Goal: Task Accomplishment & Management: Use online tool/utility

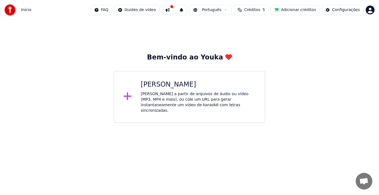
click at [149, 96] on div "[PERSON_NAME] a partir de arquivos de áudio ou vídeo (MP3, MP4 e mais), ou cole…" at bounding box center [198, 102] width 115 height 22
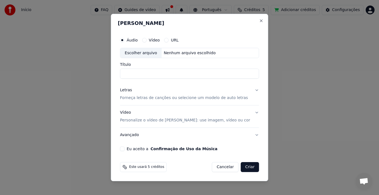
click at [172, 52] on div "Nenhum arquivo escolhido" at bounding box center [189, 53] width 56 height 6
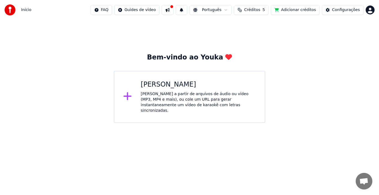
click at [173, 9] on button at bounding box center [168, 10] width 12 height 10
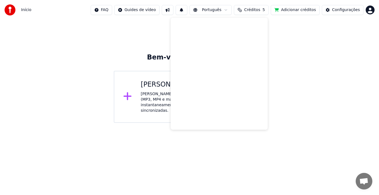
click at [60, 66] on div "Bem-vindo ao Youka Criar Karaokê Crie karaokê a partir de arquivos de áudio ou …" at bounding box center [189, 71] width 379 height 103
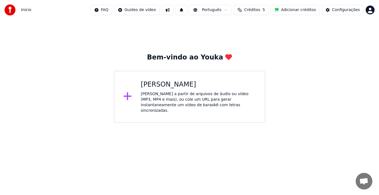
click at [172, 90] on div "Criar Karaokê Crie karaokê a partir de arquivos de áudio ou vídeo (MP3, MP4 e m…" at bounding box center [198, 96] width 115 height 33
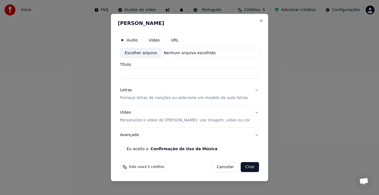
click at [170, 52] on div "Nenhum arquivo escolhido" at bounding box center [189, 53] width 56 height 6
drag, startPoint x: 135, startPoint y: 73, endPoint x: 123, endPoint y: 73, distance: 11.6
click at [123, 73] on div "**********" at bounding box center [189, 92] width 143 height 121
drag, startPoint x: 136, startPoint y: 73, endPoint x: 123, endPoint y: 73, distance: 13.6
click at [123, 73] on div "**********" at bounding box center [189, 92] width 143 height 121
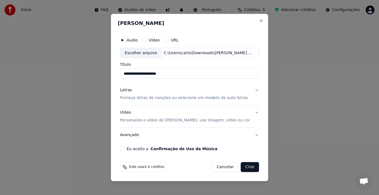
type input "**********"
click at [208, 97] on p "Forneça letras de canções ou selecione um modelo de auto letras" at bounding box center [184, 99] width 128 height 6
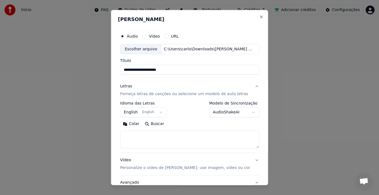
click at [158, 113] on button "English English" at bounding box center [143, 113] width 47 height 10
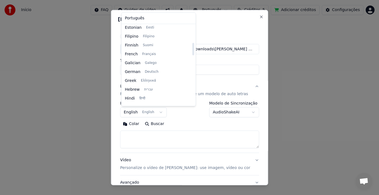
scroll to position [139, 0]
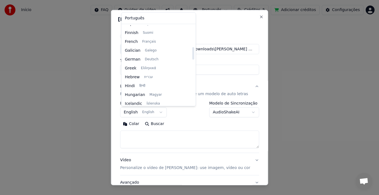
click at [182, 123] on body "**********" at bounding box center [189, 61] width 379 height 123
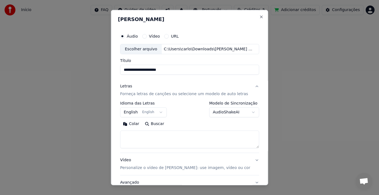
click at [247, 112] on body "**********" at bounding box center [189, 61] width 379 height 123
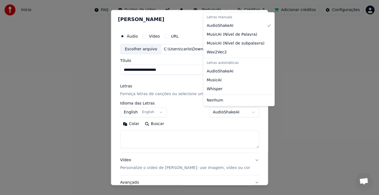
select select "**********"
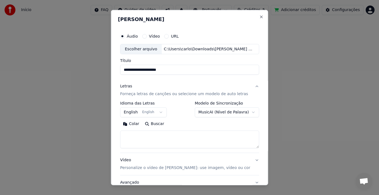
click at [159, 112] on body "**********" at bounding box center [189, 61] width 379 height 123
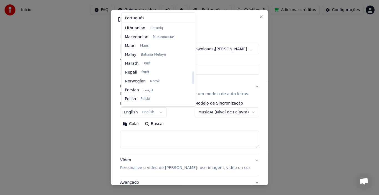
scroll to position [321, 0]
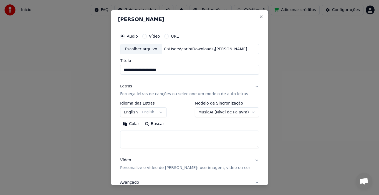
click at [207, 123] on body "**********" at bounding box center [189, 61] width 379 height 123
click at [150, 123] on button "Buscar" at bounding box center [154, 124] width 25 height 9
type textarea "**********"
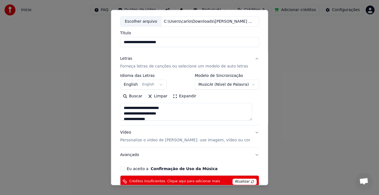
scroll to position [55, 0]
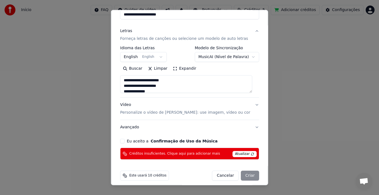
click at [251, 106] on button "Vídeo Personalize o vídeo de karaokê: use imagem, vídeo ou cor" at bounding box center [189, 109] width 139 height 22
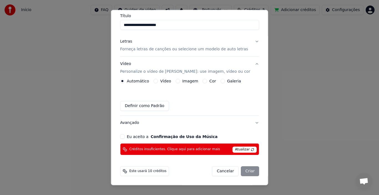
scroll to position [45, 0]
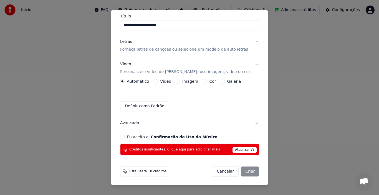
click at [176, 81] on button "Imagem" at bounding box center [177, 81] width 4 height 4
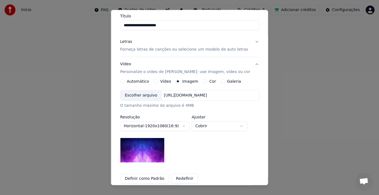
click at [144, 96] on div "Escolher arquivo" at bounding box center [140, 96] width 41 height 10
click at [200, 96] on div "[URL][DOMAIN_NAME]" at bounding box center [185, 96] width 48 height 6
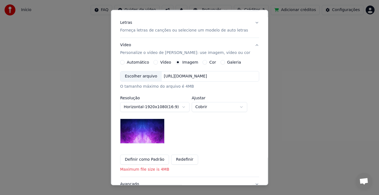
scroll to position [72, 0]
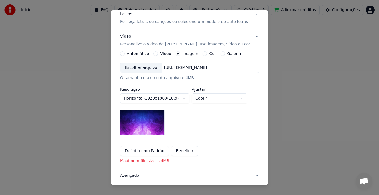
click at [235, 99] on button "Cobrir" at bounding box center [218, 99] width 55 height 10
click at [178, 125] on div at bounding box center [189, 97] width 379 height 195
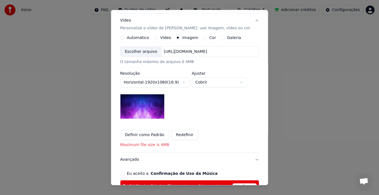
scroll to position [100, 0]
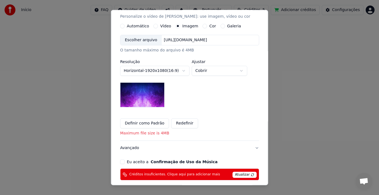
click at [124, 162] on button "Eu aceito a Confirmação de Uso da Música" at bounding box center [122, 162] width 4 height 4
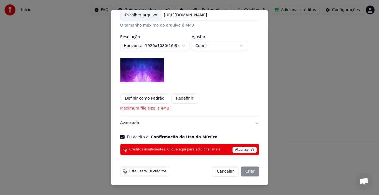
click at [248, 171] on div "Cancelar Criar" at bounding box center [235, 172] width 47 height 10
click at [247, 171] on div "Cancelar Criar" at bounding box center [235, 172] width 47 height 10
click at [247, 151] on span "Atualizar" at bounding box center [244, 150] width 24 height 6
click at [247, 150] on span "Atualizar" at bounding box center [244, 150] width 24 height 6
click at [246, 171] on div "Cancelar Criar" at bounding box center [235, 172] width 47 height 10
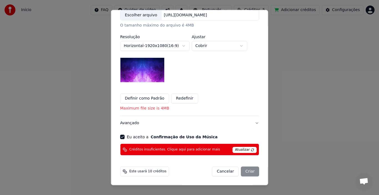
click at [246, 171] on div "Cancelar Criar" at bounding box center [235, 172] width 47 height 10
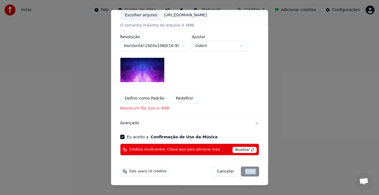
click at [246, 171] on div "Cancelar Criar" at bounding box center [235, 172] width 47 height 10
click at [131, 168] on div "Este usará 10 créditos" at bounding box center [144, 172] width 49 height 10
click at [133, 172] on span "Este usará 10 créditos" at bounding box center [147, 172] width 37 height 4
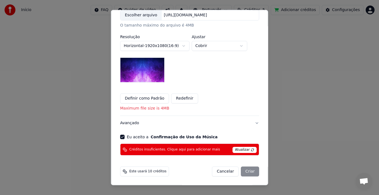
click at [252, 173] on div "Cancelar Criar" at bounding box center [235, 172] width 47 height 10
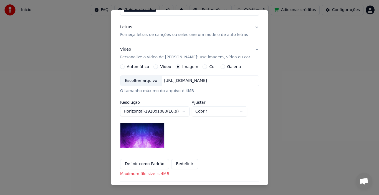
scroll to position [42, 0]
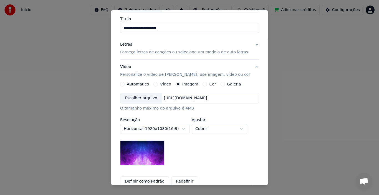
click at [220, 83] on button "Galeria" at bounding box center [222, 84] width 4 height 4
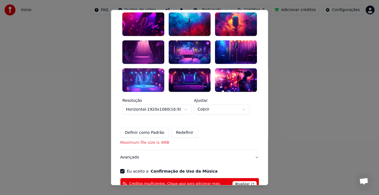
scroll to position [0, 0]
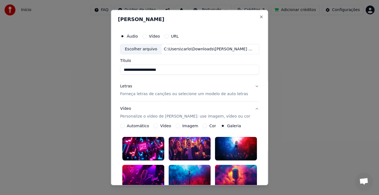
click at [177, 126] on button "Imagem" at bounding box center [177, 126] width 4 height 4
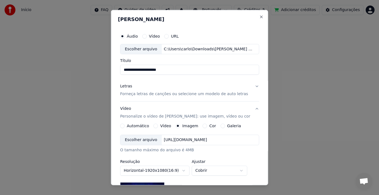
click at [183, 139] on div "[URL][DOMAIN_NAME]" at bounding box center [185, 140] width 48 height 6
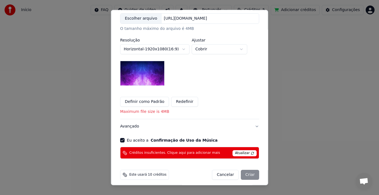
scroll to position [125, 0]
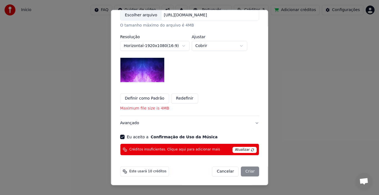
click at [247, 169] on div "Cancelar Criar" at bounding box center [235, 172] width 47 height 10
click at [123, 138] on button "Eu aceito a Confirmação de Uso da Música" at bounding box center [122, 137] width 4 height 4
click at [243, 172] on div "Cancelar Criar" at bounding box center [235, 172] width 47 height 10
click at [124, 138] on button "Eu aceito a Confirmação de Uso da Música" at bounding box center [122, 137] width 4 height 4
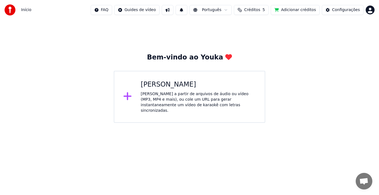
click at [163, 94] on div "[PERSON_NAME] a partir de arquivos de áudio ou vídeo (MP3, MP4 e mais), ou cole…" at bounding box center [198, 102] width 115 height 22
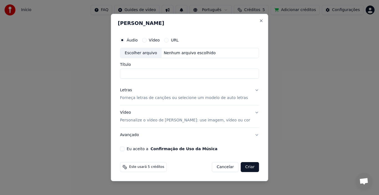
click at [155, 39] on div "Vídeo" at bounding box center [151, 40] width 18 height 4
click at [146, 41] on button "Vídeo" at bounding box center [144, 40] width 4 height 4
click at [178, 53] on div "Nenhum arquivo escolhido" at bounding box center [189, 53] width 56 height 6
click at [124, 40] on button "Áudio" at bounding box center [122, 40] width 4 height 4
click at [176, 51] on div "Nenhum arquivo escolhido" at bounding box center [189, 53] width 56 height 6
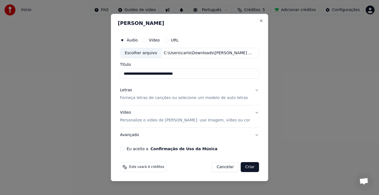
click at [136, 75] on input "**********" at bounding box center [189, 74] width 139 height 10
type input "**********"
click at [236, 100] on p "Forneça letras de canções ou selecione um modelo de auto letras" at bounding box center [184, 99] width 128 height 6
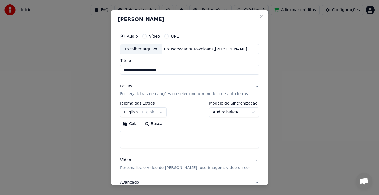
click at [156, 123] on button "Buscar" at bounding box center [154, 124] width 25 height 9
type textarea "**********"
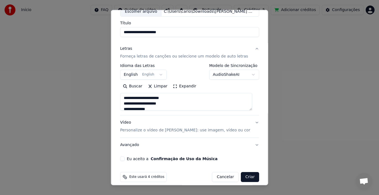
scroll to position [44, 0]
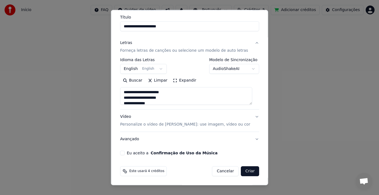
click at [251, 116] on button "Vídeo Personalize o vídeo de karaokê: use imagem, vídeo ou cor" at bounding box center [189, 121] width 139 height 22
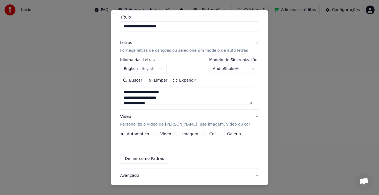
scroll to position [29, 0]
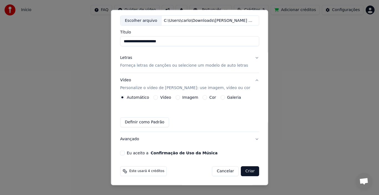
click at [156, 124] on button "Definir como Padrão" at bounding box center [144, 123] width 49 height 10
click at [252, 138] on button "Avançado" at bounding box center [189, 139] width 139 height 14
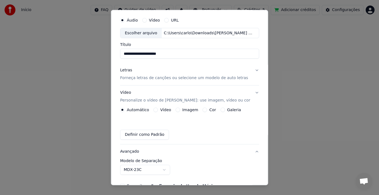
scroll to position [12, 0]
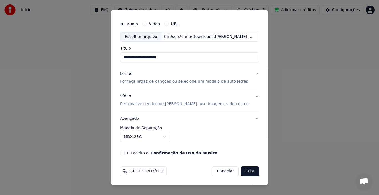
click at [243, 171] on button "Criar" at bounding box center [250, 172] width 18 height 10
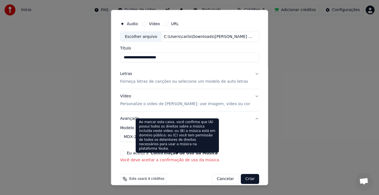
click at [186, 151] on button "Confirmação de Uso da Música" at bounding box center [183, 153] width 67 height 4
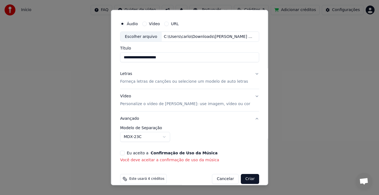
click at [187, 153] on button "Confirmação de Uso da Música" at bounding box center [183, 153] width 67 height 4
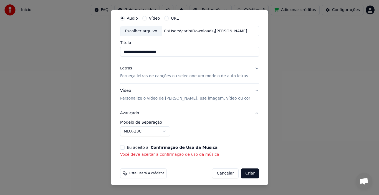
scroll to position [20, 0]
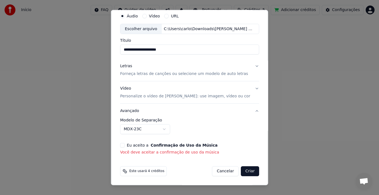
click at [123, 146] on button "Eu aceito a Confirmação de Uso da Música" at bounding box center [122, 145] width 4 height 4
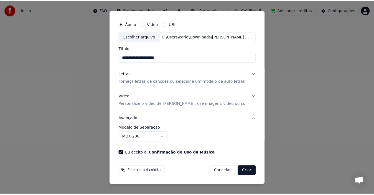
scroll to position [12, 0]
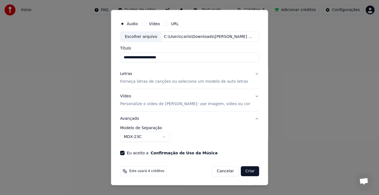
click at [244, 172] on button "Criar" at bounding box center [250, 172] width 18 height 10
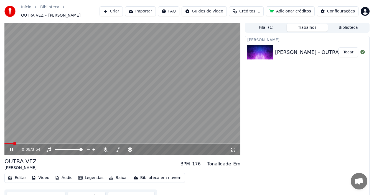
click at [12, 148] on icon at bounding box center [15, 150] width 13 height 4
click at [11, 148] on icon at bounding box center [11, 150] width 3 height 4
click at [6, 143] on span at bounding box center [10, 143] width 13 height 1
click at [4, 142] on span at bounding box center [5, 143] width 3 height 3
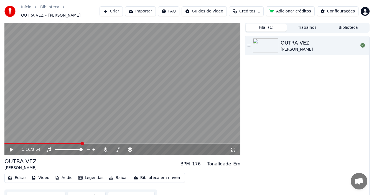
click at [259, 26] on button "Fila ( 1 )" at bounding box center [266, 28] width 41 height 8
click at [249, 44] on icon at bounding box center [248, 46] width 3 height 4
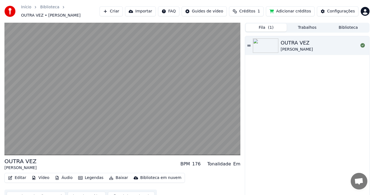
click at [249, 44] on icon at bounding box center [248, 46] width 3 height 4
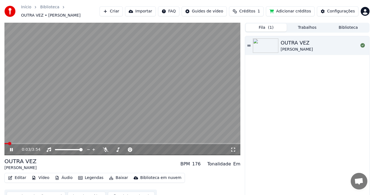
click at [10, 148] on icon at bounding box center [11, 149] width 3 height 3
click at [267, 46] on img at bounding box center [265, 46] width 25 height 14
click at [310, 24] on button "Trabalhos" at bounding box center [307, 28] width 41 height 8
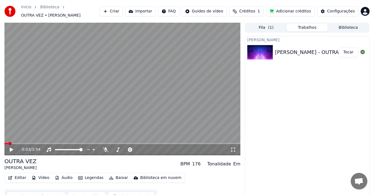
click at [346, 48] on button "Tocar" at bounding box center [348, 52] width 20 height 10
click at [11, 148] on icon at bounding box center [15, 150] width 13 height 4
click at [345, 24] on button "Biblioteca" at bounding box center [348, 28] width 41 height 8
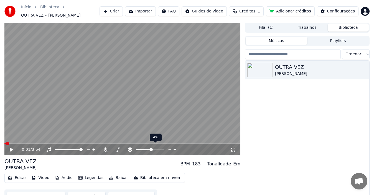
click at [151, 148] on span at bounding box center [150, 149] width 3 height 3
click at [11, 148] on icon at bounding box center [11, 150] width 3 height 4
click at [150, 148] on span at bounding box center [149, 149] width 3 height 3
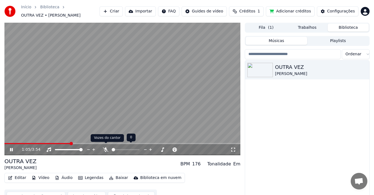
click at [107, 148] on icon at bounding box center [106, 150] width 6 height 4
click at [14, 148] on icon at bounding box center [15, 150] width 13 height 4
click at [6, 143] on span at bounding box center [41, 143] width 75 height 1
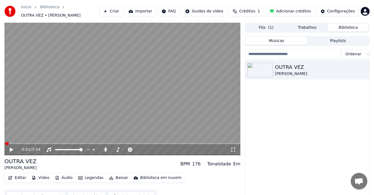
click at [10, 148] on icon at bounding box center [15, 150] width 13 height 4
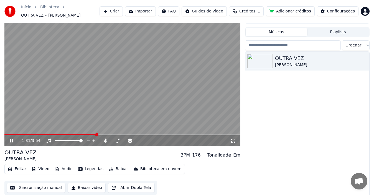
click at [64, 131] on video at bounding box center [122, 80] width 236 height 133
click at [64, 134] on span at bounding box center [34, 134] width 60 height 1
click at [87, 115] on video at bounding box center [122, 80] width 236 height 133
click at [147, 113] on video at bounding box center [122, 80] width 236 height 133
click at [66, 167] on button "Áudio" at bounding box center [64, 169] width 22 height 8
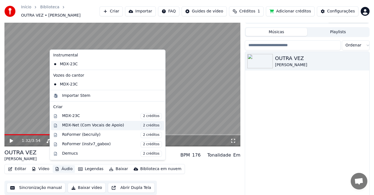
click at [141, 126] on span "2 créditos" at bounding box center [151, 126] width 21 height 6
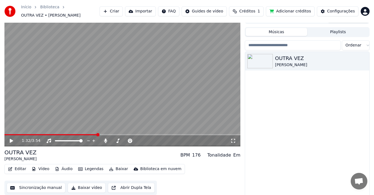
click at [46, 186] on button "Sincronização manual" at bounding box center [36, 188] width 59 height 10
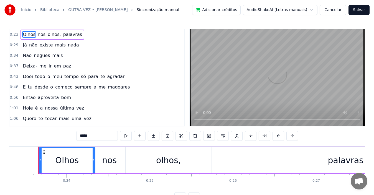
scroll to position [0, 1939]
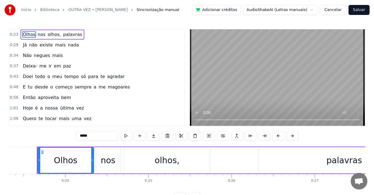
click at [314, 9] on html "Início Biblioteca OUTRA VEZ • ANNA JOYCE Sincronização manual Adicionar crédito…" at bounding box center [187, 105] width 374 height 211
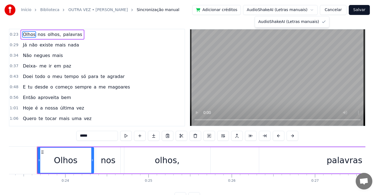
click at [314, 9] on html "Início Biblioteca OUTRA VEZ • ANNA JOYCE Sincronização manual Adicionar crédito…" at bounding box center [189, 105] width 379 height 211
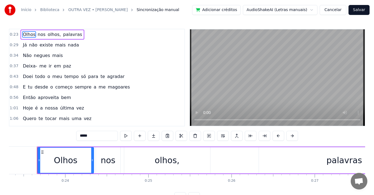
click at [241, 86] on video at bounding box center [277, 77] width 175 height 97
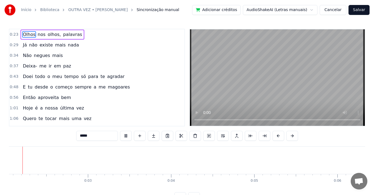
scroll to position [0, 143]
click at [137, 10] on span "Sincronização manual" at bounding box center [158, 10] width 43 height 6
click at [51, 9] on link "Biblioteca" at bounding box center [49, 10] width 19 height 6
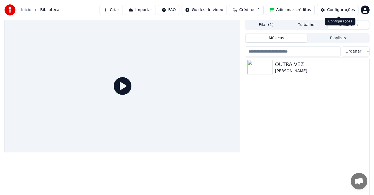
click at [339, 10] on div "Configurações" at bounding box center [341, 10] width 28 height 6
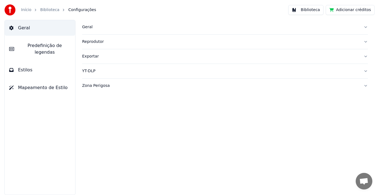
click at [30, 10] on link "Início" at bounding box center [26, 10] width 10 height 6
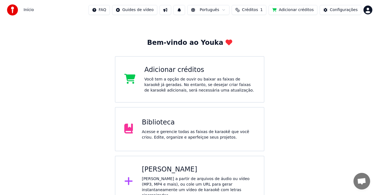
scroll to position [22, 0]
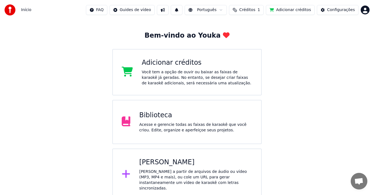
click at [142, 11] on html "Início FAQ Guides de vídeo Português Créditos 1 Adicionar créditos Configuraçõe…" at bounding box center [187, 89] width 374 height 223
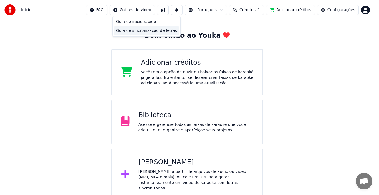
click at [152, 29] on div "Guia de sincronização de letras" at bounding box center [146, 30] width 65 height 9
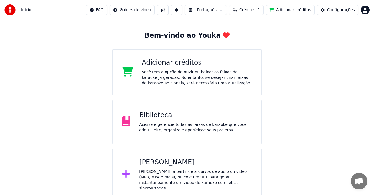
click at [150, 165] on div "[PERSON_NAME]" at bounding box center [195, 162] width 113 height 9
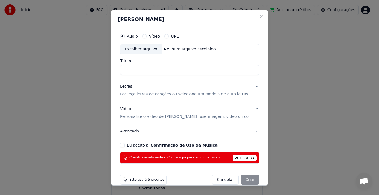
click at [183, 50] on div "Nenhum arquivo escolhido" at bounding box center [189, 49] width 56 height 6
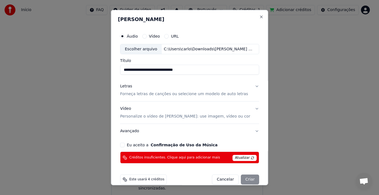
click at [133, 70] on input "**********" at bounding box center [189, 70] width 139 height 10
type input "**********"
click at [202, 95] on p "Forneça letras de canções ou selecione um modelo de auto letras" at bounding box center [184, 94] width 128 height 6
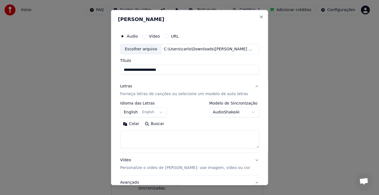
click at [248, 111] on body "**********" at bounding box center [187, 89] width 374 height 223
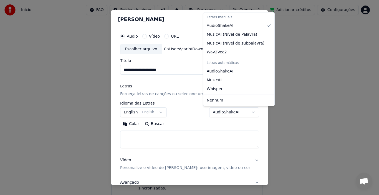
select select "**********"
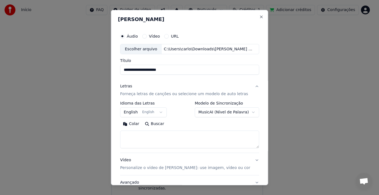
click at [154, 125] on button "Buscar" at bounding box center [154, 124] width 25 height 9
type textarea "**********"
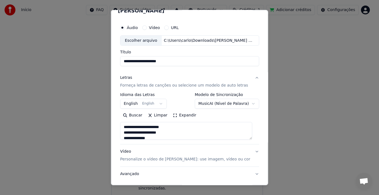
scroll to position [0, 0]
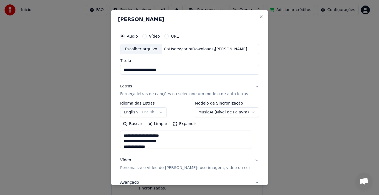
click at [246, 113] on body "**********" at bounding box center [187, 89] width 374 height 223
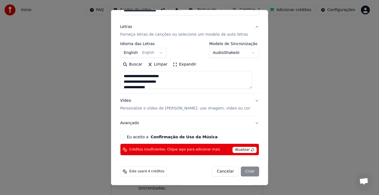
scroll to position [32, 0]
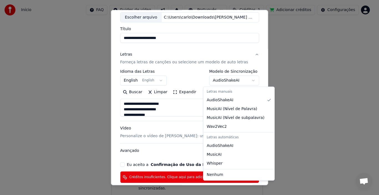
click at [247, 80] on body "**********" at bounding box center [187, 89] width 374 height 223
click at [230, 92] on div "Letras manuais" at bounding box center [238, 92] width 69 height 8
select select "****"
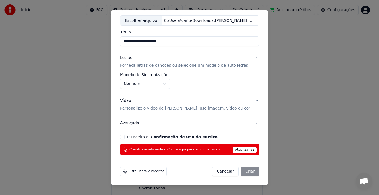
click at [249, 57] on button "Letras Forneça letras de canções ou selecione um modelo de auto letras" at bounding box center [189, 62] width 139 height 22
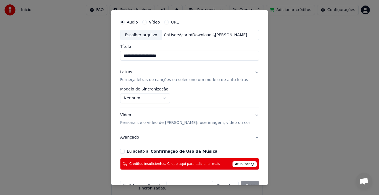
scroll to position [8, 0]
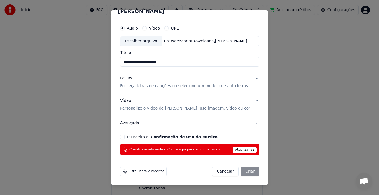
click at [252, 77] on button "Letras Forneça letras de canções ou selecione um modelo de auto letras" at bounding box center [189, 82] width 139 height 22
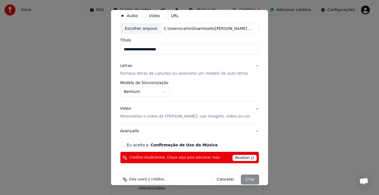
scroll to position [29, 0]
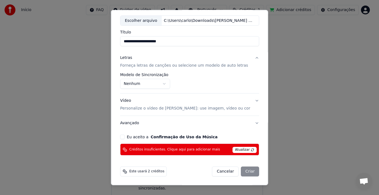
click at [164, 83] on body "**********" at bounding box center [187, 89] width 374 height 223
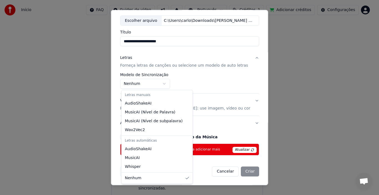
select select "**********"
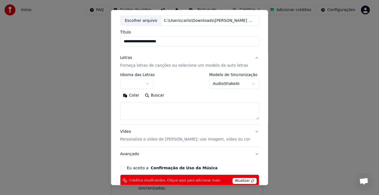
click at [154, 96] on button "Buscar" at bounding box center [154, 95] width 25 height 9
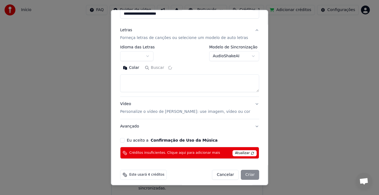
type textarea "**********"
click at [250, 104] on button "Vídeo Personalize o vídeo de karaokê: use imagem, vídeo ou cor" at bounding box center [189, 108] width 139 height 22
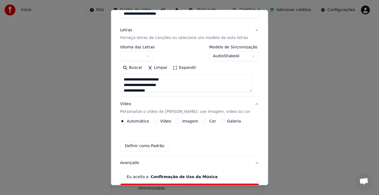
scroll to position [45, 0]
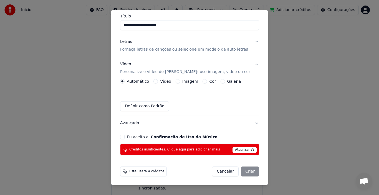
click at [177, 81] on button "Imagem" at bounding box center [177, 81] width 4 height 4
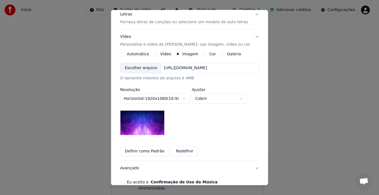
scroll to position [72, 0]
click at [175, 152] on button "Redefinir" at bounding box center [184, 151] width 27 height 10
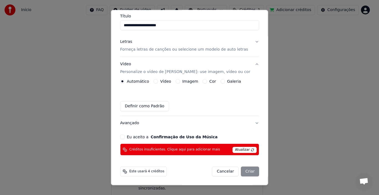
click at [152, 105] on button "Definir como Padrão" at bounding box center [144, 106] width 49 height 10
click at [152, 104] on button "Definir como Padrão" at bounding box center [144, 106] width 49 height 10
click at [177, 81] on button "Imagem" at bounding box center [177, 81] width 4 height 4
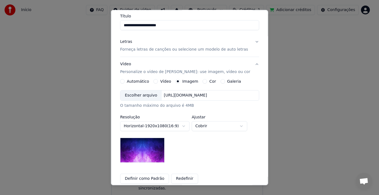
click at [177, 95] on div "[URL][DOMAIN_NAME]" at bounding box center [185, 96] width 48 height 6
click at [132, 95] on div "Escolher arquivo" at bounding box center [140, 96] width 41 height 10
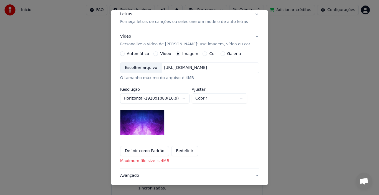
click at [178, 152] on button "Redefinir" at bounding box center [184, 151] width 27 height 10
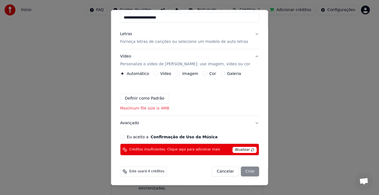
click at [178, 73] on button "Imagem" at bounding box center [177, 73] width 4 height 4
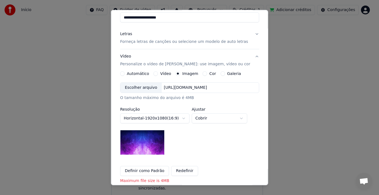
click at [173, 90] on div "[URL][DOMAIN_NAME]" at bounding box center [185, 88] width 48 height 6
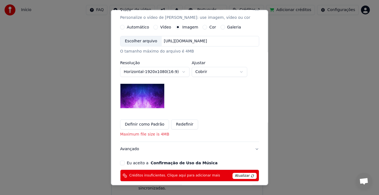
scroll to position [108, 0]
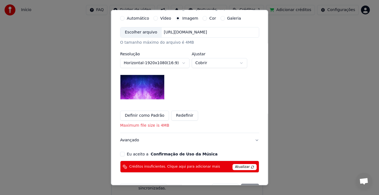
click at [122, 154] on button "Eu aceito a Confirmação de Uso da Música" at bounding box center [122, 154] width 4 height 4
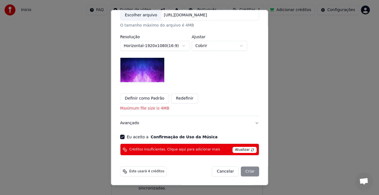
click at [242, 173] on div "Cancelar Criar" at bounding box center [235, 172] width 47 height 10
